Goal: Find specific page/section: Find specific page/section

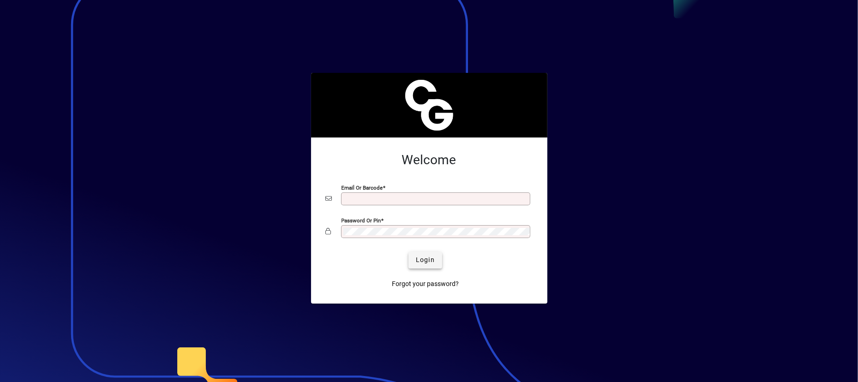
type input "**********"
click at [420, 258] on span "Login" at bounding box center [425, 260] width 19 height 10
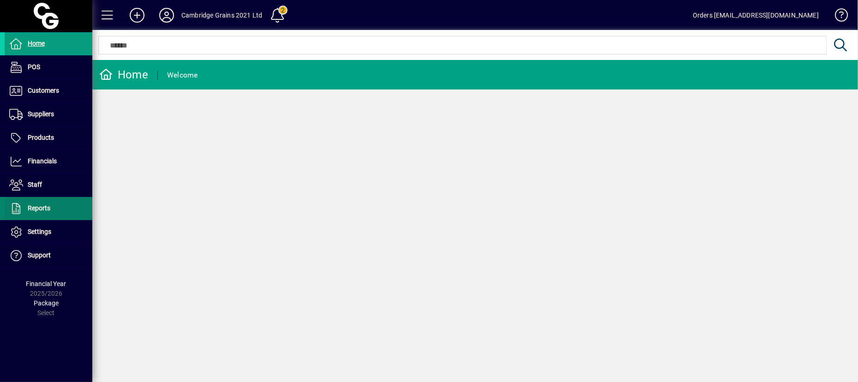
click at [58, 210] on span at bounding box center [49, 209] width 88 height 22
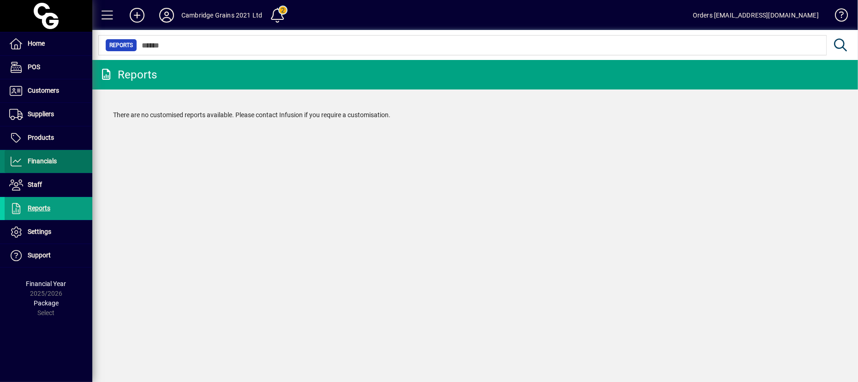
click at [27, 162] on span "Financials" at bounding box center [31, 161] width 52 height 11
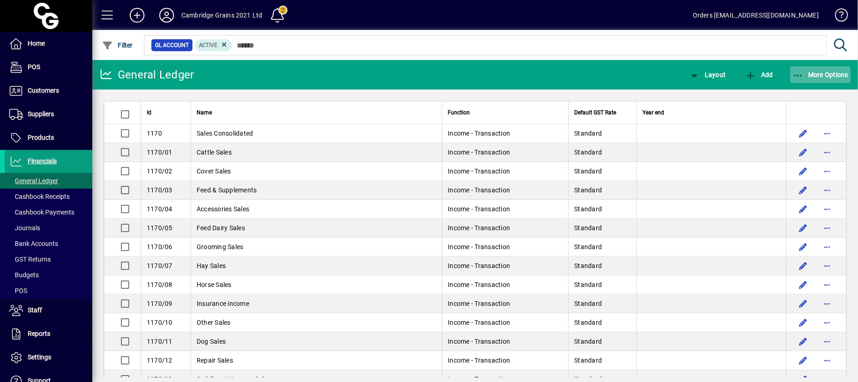
click at [842, 81] on span "button" at bounding box center [820, 75] width 61 height 22
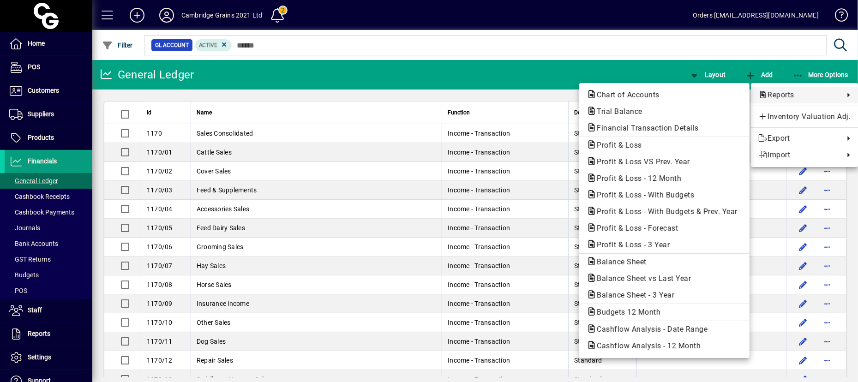
click at [785, 96] on span "Reports" at bounding box center [798, 95] width 81 height 11
click at [619, 48] on div at bounding box center [429, 191] width 858 height 382
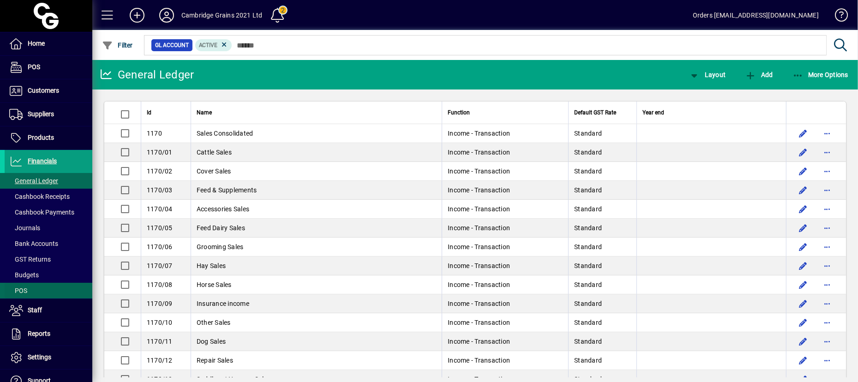
click at [46, 291] on span at bounding box center [49, 291] width 88 height 22
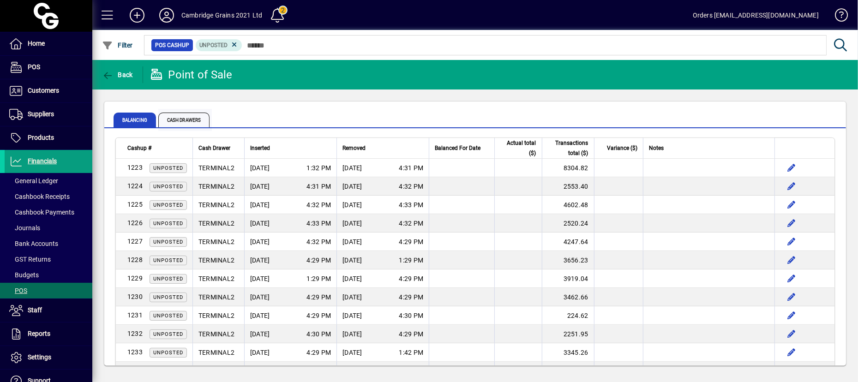
drag, startPoint x: 415, startPoint y: 113, endPoint x: 186, endPoint y: 117, distance: 228.9
click at [186, 117] on span "Cash Drawers" at bounding box center [183, 120] width 51 height 15
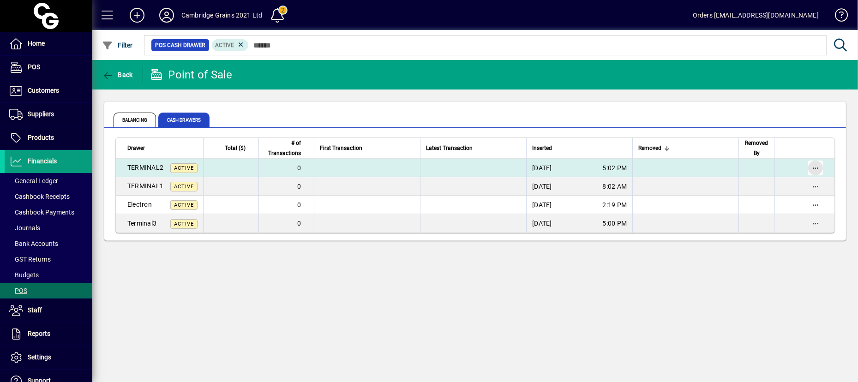
click at [815, 168] on span "button" at bounding box center [815, 168] width 22 height 22
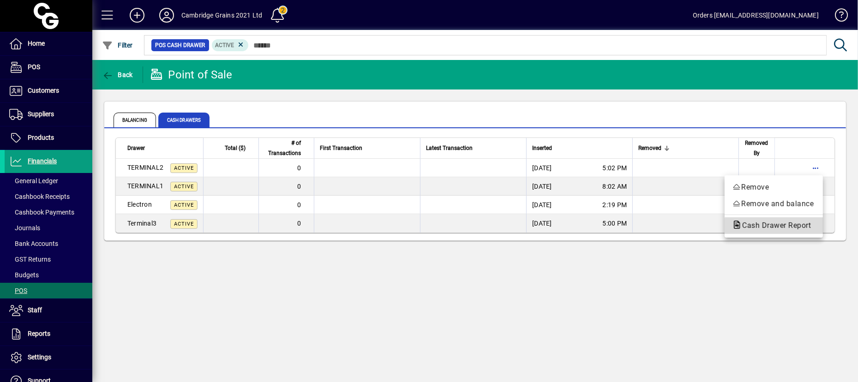
click at [799, 227] on span "Cash Drawer Report" at bounding box center [774, 225] width 84 height 9
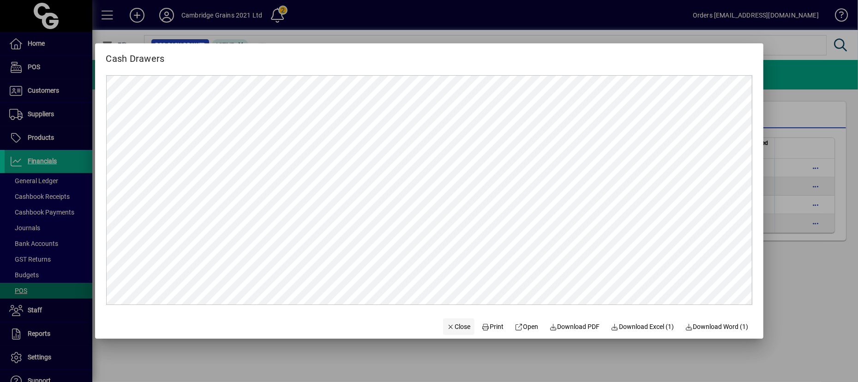
click at [453, 328] on span "Close" at bounding box center [459, 327] width 24 height 10
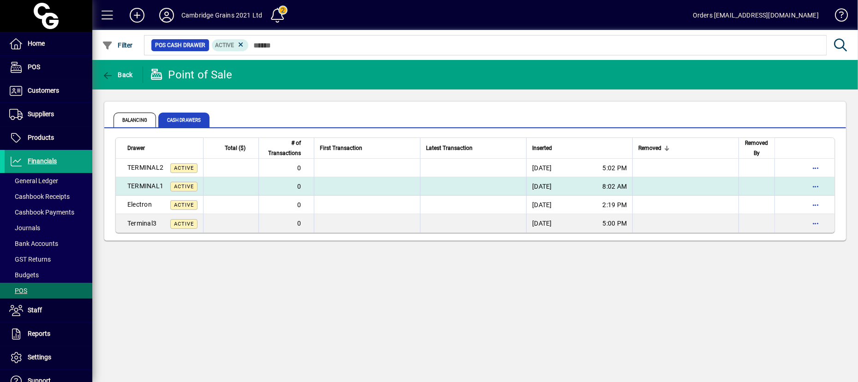
click at [137, 193] on td "TERMINAL1 Active" at bounding box center [159, 186] width 87 height 18
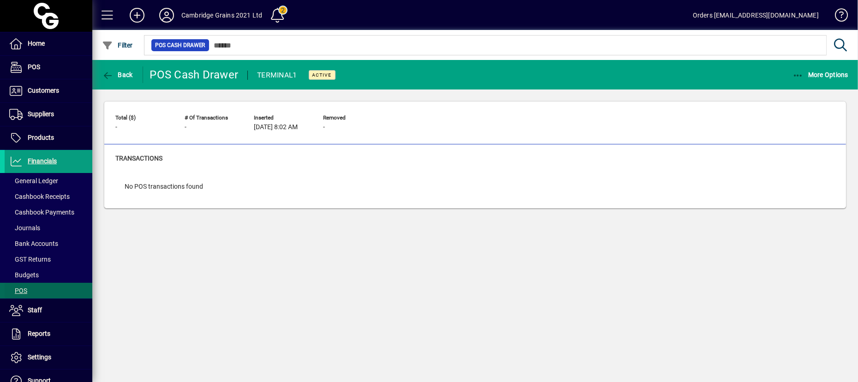
click at [29, 289] on span at bounding box center [49, 291] width 88 height 22
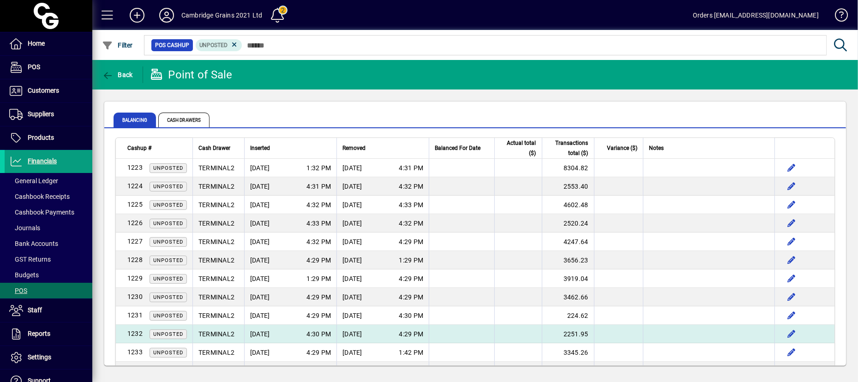
click at [270, 330] on span "[DATE]" at bounding box center [260, 334] width 20 height 9
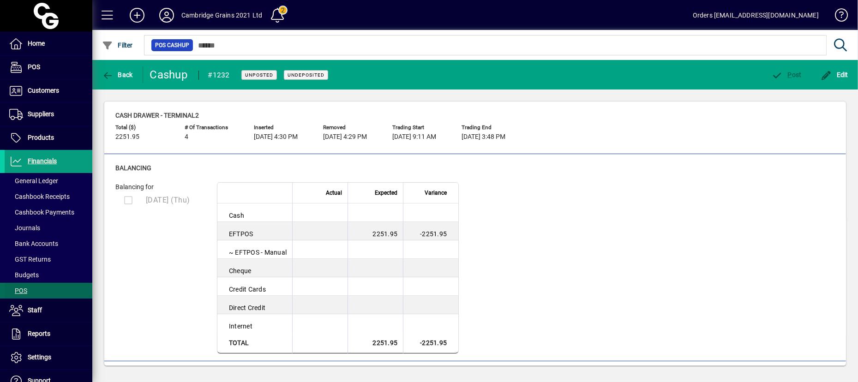
click at [26, 292] on span "POS" at bounding box center [18, 290] width 18 height 7
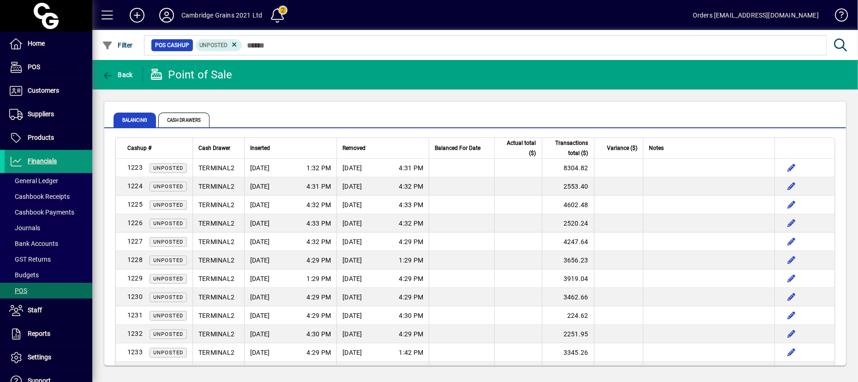
click at [35, 160] on span "Financials" at bounding box center [42, 160] width 29 height 7
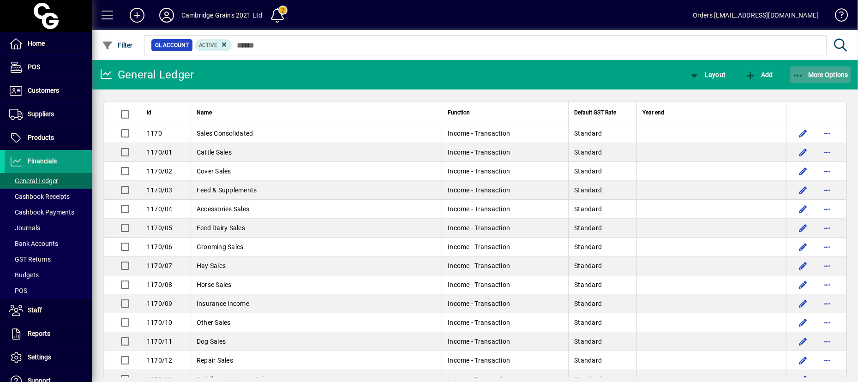
click at [834, 80] on span "button" at bounding box center [820, 75] width 61 height 22
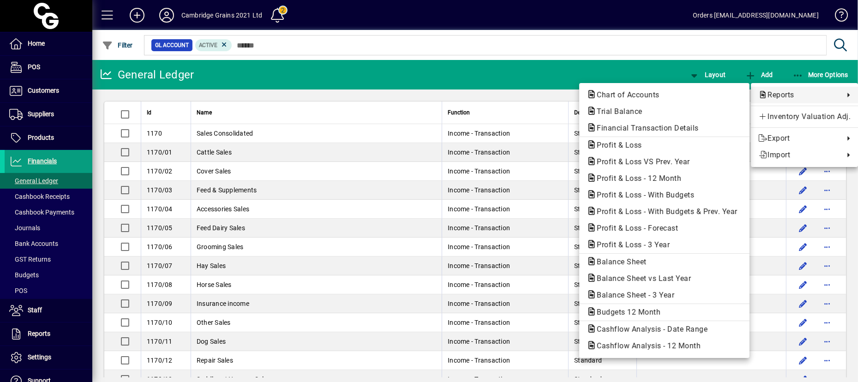
click at [645, 62] on div at bounding box center [429, 191] width 858 height 382
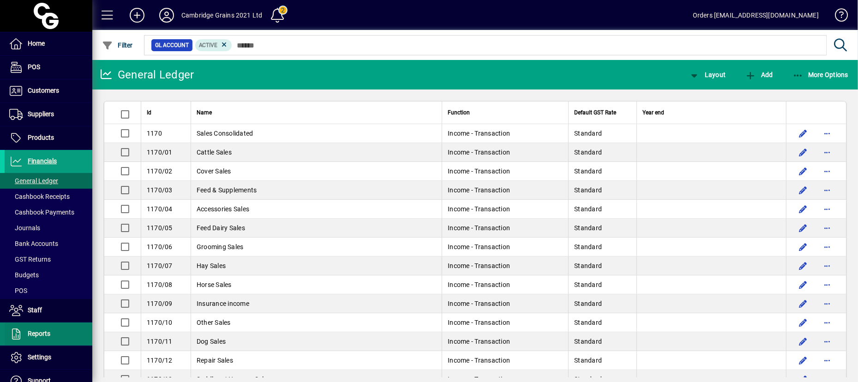
click at [58, 338] on span at bounding box center [49, 334] width 88 height 22
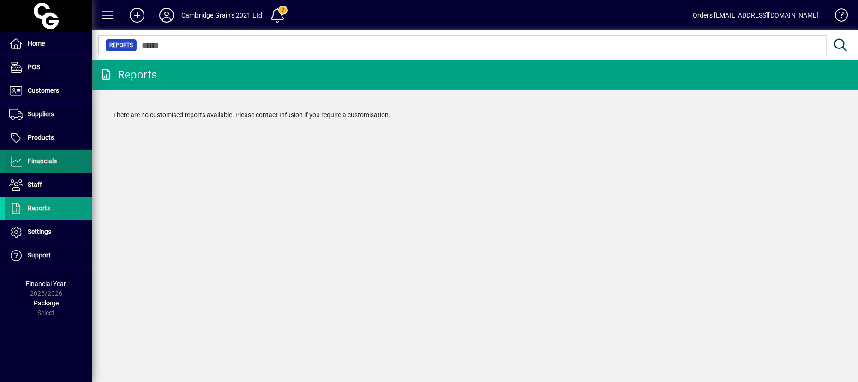
click at [53, 169] on span at bounding box center [49, 161] width 88 height 22
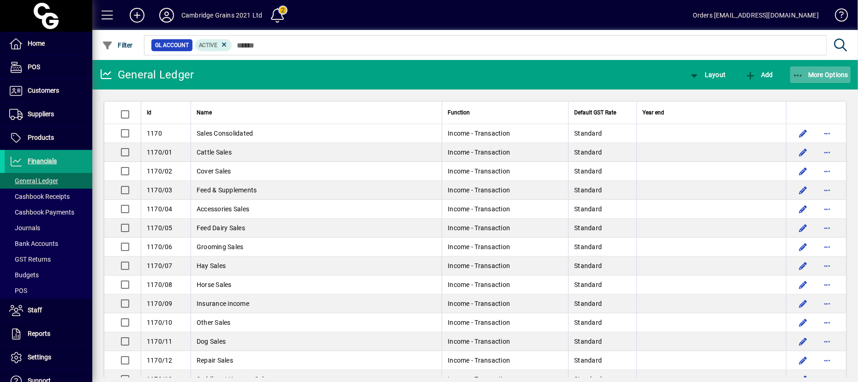
click at [816, 78] on span "More Options" at bounding box center [820, 74] width 56 height 7
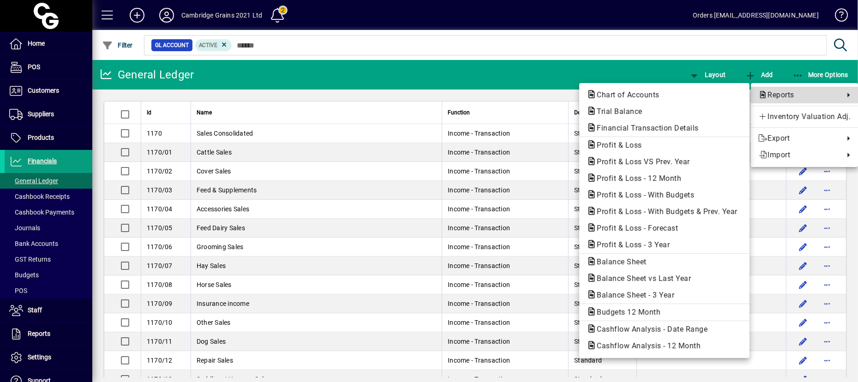
click at [815, 90] on span "Reports" at bounding box center [798, 95] width 81 height 11
click at [825, 80] on div at bounding box center [429, 191] width 858 height 382
